Goal: Task Accomplishment & Management: Complete application form

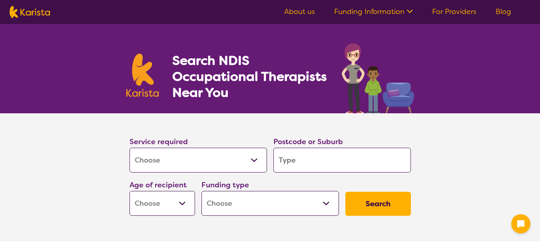
select select "[MEDICAL_DATA]"
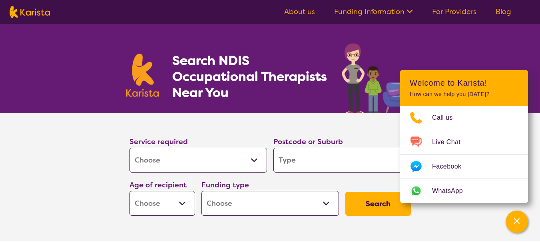
click at [310, 162] on input "search" at bounding box center [343, 160] width 138 height 25
type input "2"
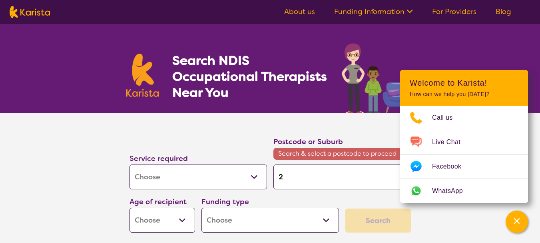
type input "20"
type input "204"
type input "2046"
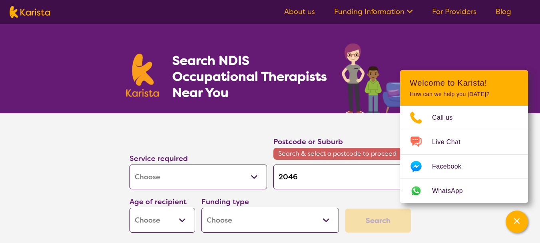
type input "2046"
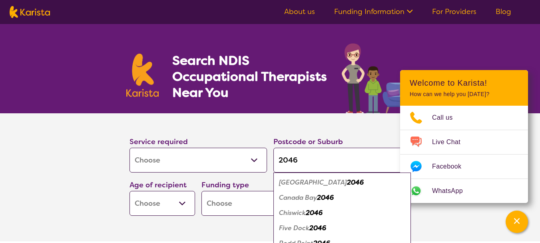
type input "2046"
click at [347, 182] on em "2046" at bounding box center [355, 182] width 17 height 8
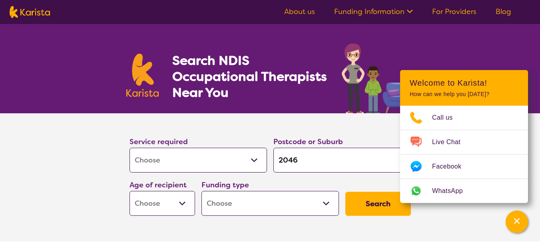
click at [184, 204] on select "Early Childhood - 0 to 9 Child - 10 to 11 Adolescent - 12 to 17 Adult - 18 to 6…" at bounding box center [163, 203] width 66 height 25
click at [161, 222] on section "Service required Allied Health Assistant Assessment ([MEDICAL_DATA] or [MEDICAL…" at bounding box center [270, 177] width 320 height 128
click at [182, 203] on select "Early Childhood - 0 to 9 Child - 10 to 11 Adolescent - 12 to 17 Adult - 18 to 6…" at bounding box center [163, 203] width 66 height 25
select select "AD"
click at [130, 191] on select "Early Childhood - 0 to 9 Child - 10 to 11 Adolescent - 12 to 17 Adult - 18 to 6…" at bounding box center [163, 203] width 66 height 25
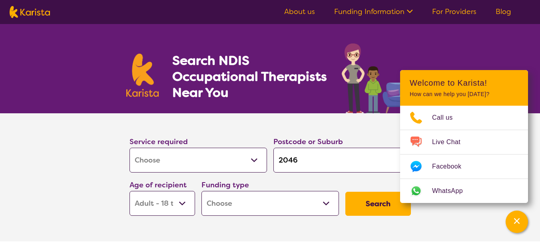
select select "AD"
click at [327, 204] on select "Home Care Package (HCP) National Disability Insurance Scheme (NDIS) I don't know" at bounding box center [271, 203] width 138 height 25
select select "NDIS"
click at [202, 191] on select "Home Care Package (HCP) National Disability Insurance Scheme (NDIS) I don't know" at bounding box center [271, 203] width 138 height 25
select select "NDIS"
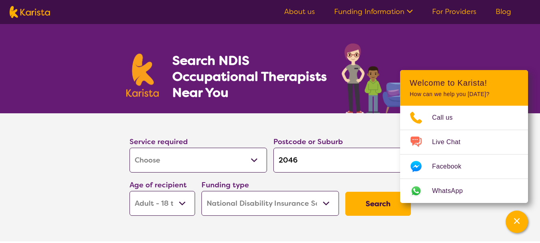
click at [374, 206] on button "Search" at bounding box center [379, 204] width 66 height 24
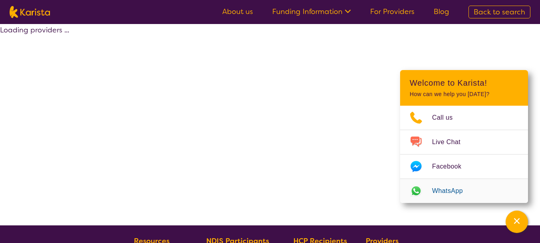
select select "by_score"
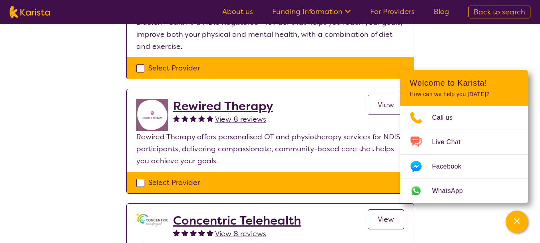
scroll to position [40, 0]
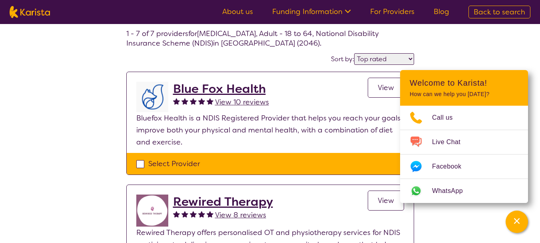
click at [516, 222] on icon "Channel Menu" at bounding box center [517, 221] width 6 height 6
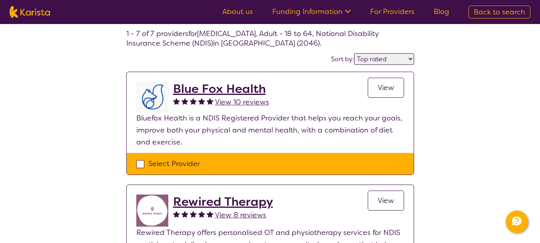
click at [391, 84] on span "View" at bounding box center [386, 88] width 16 height 10
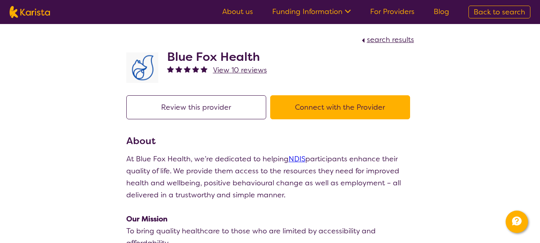
click at [344, 108] on button "Connect with the Provider" at bounding box center [340, 107] width 140 height 24
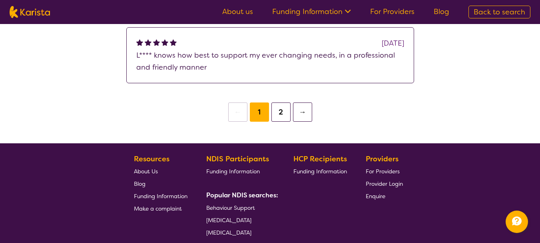
scroll to position [680, 0]
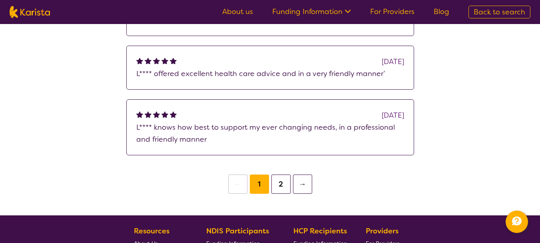
select select "by_score"
